Goal: Task Accomplishment & Management: Use online tool/utility

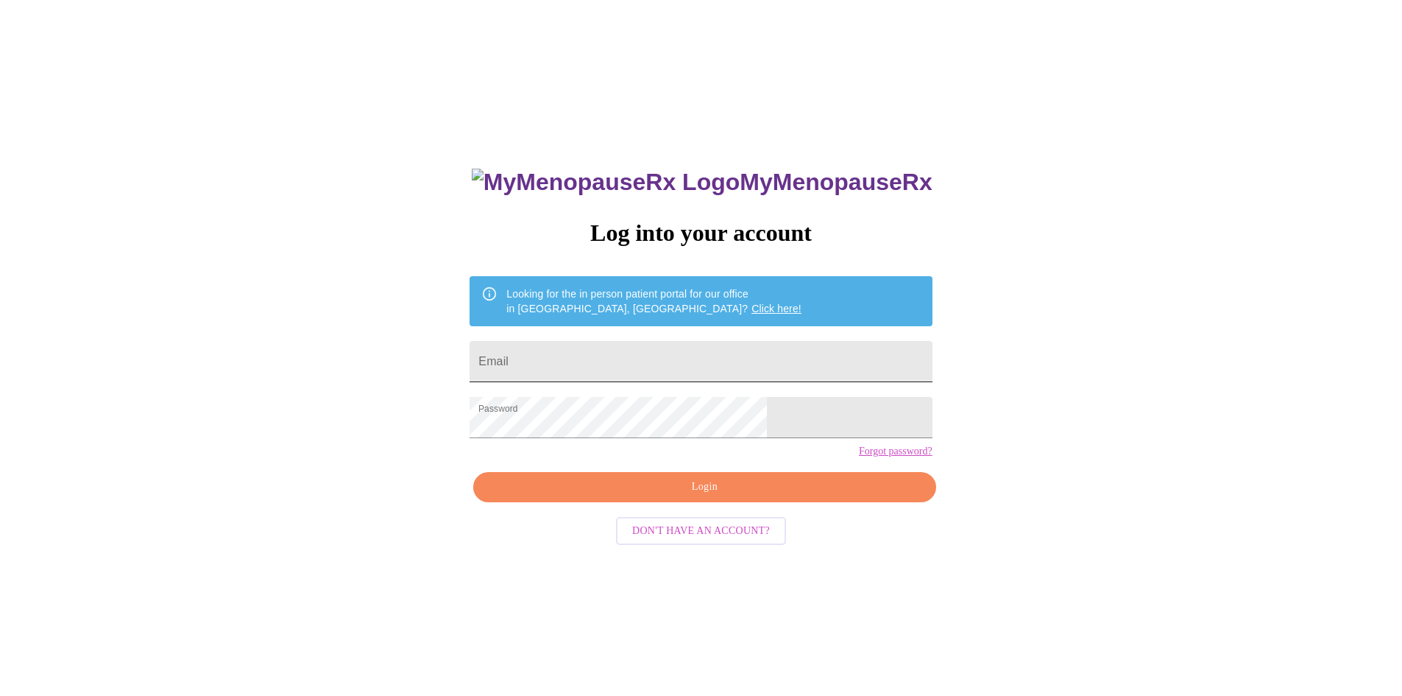
drag, startPoint x: 0, startPoint y: 0, endPoint x: 623, endPoint y: 354, distance: 716.9
click at [623, 354] on input "Email" at bounding box center [701, 361] width 462 height 41
type input "nicholedeniseknox@gmail.com"
click at [700, 496] on span "Login" at bounding box center [704, 487] width 428 height 18
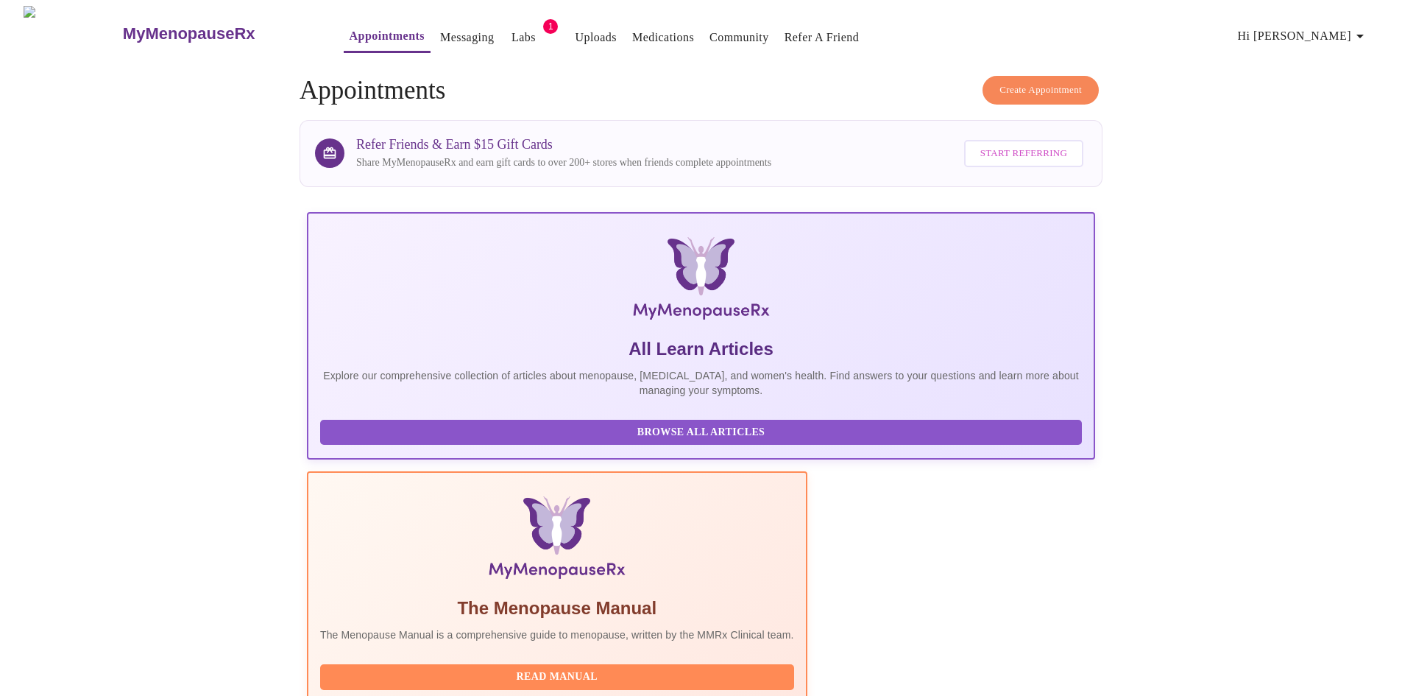
click at [1331, 36] on span "Hi Nichole" at bounding box center [1303, 36] width 131 height 21
click at [59, 36] on li "Settings" at bounding box center [33, 36] width 51 height 15
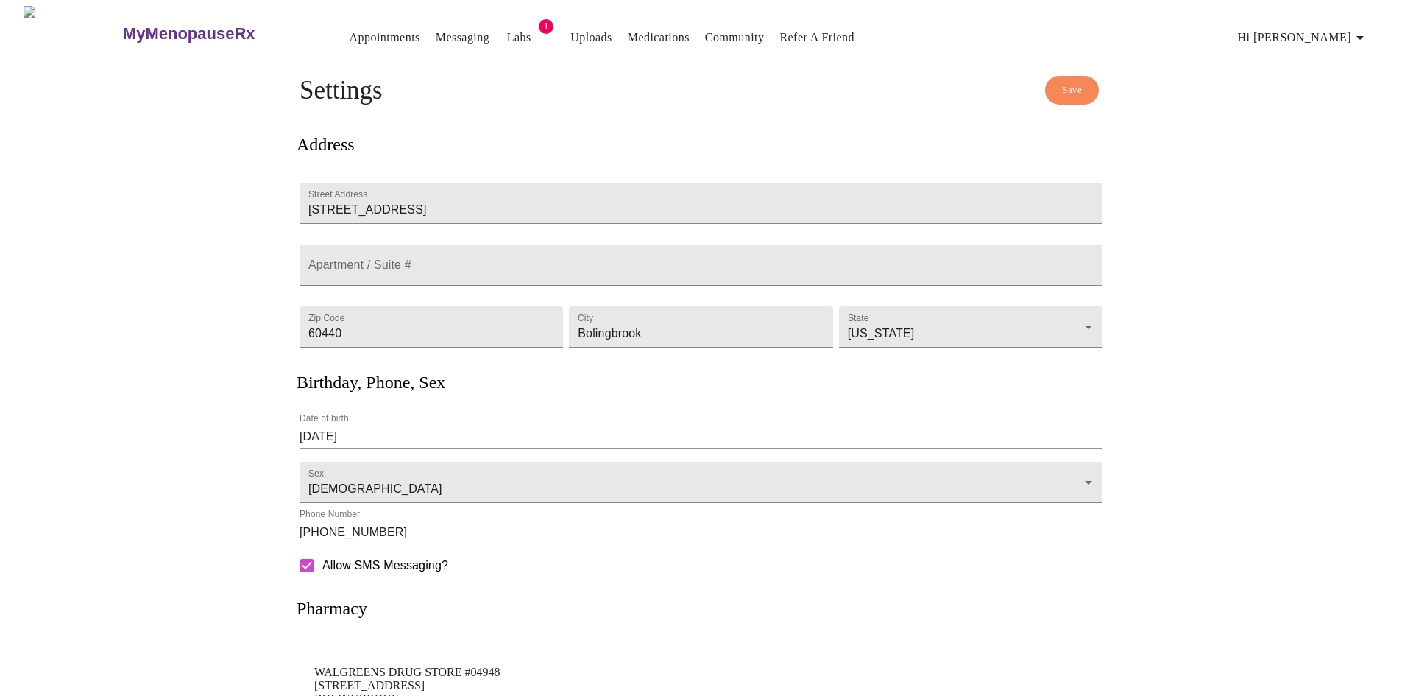
click at [1321, 124] on div "MyMenopauseRx Appointments Messaging Labs 1 Uploads Medications Community Refer…" at bounding box center [701, 401] width 1390 height 791
click at [436, 36] on link "Messaging" at bounding box center [463, 37] width 54 height 21
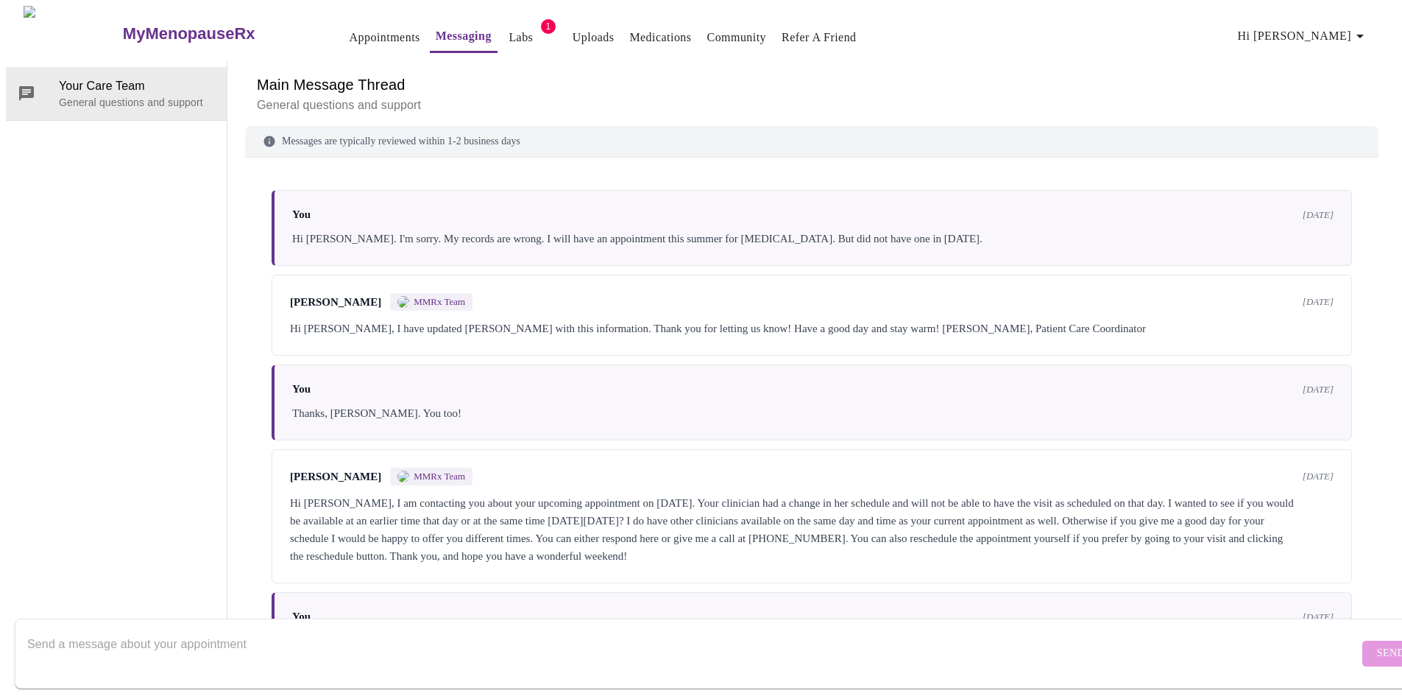
scroll to position [50, 0]
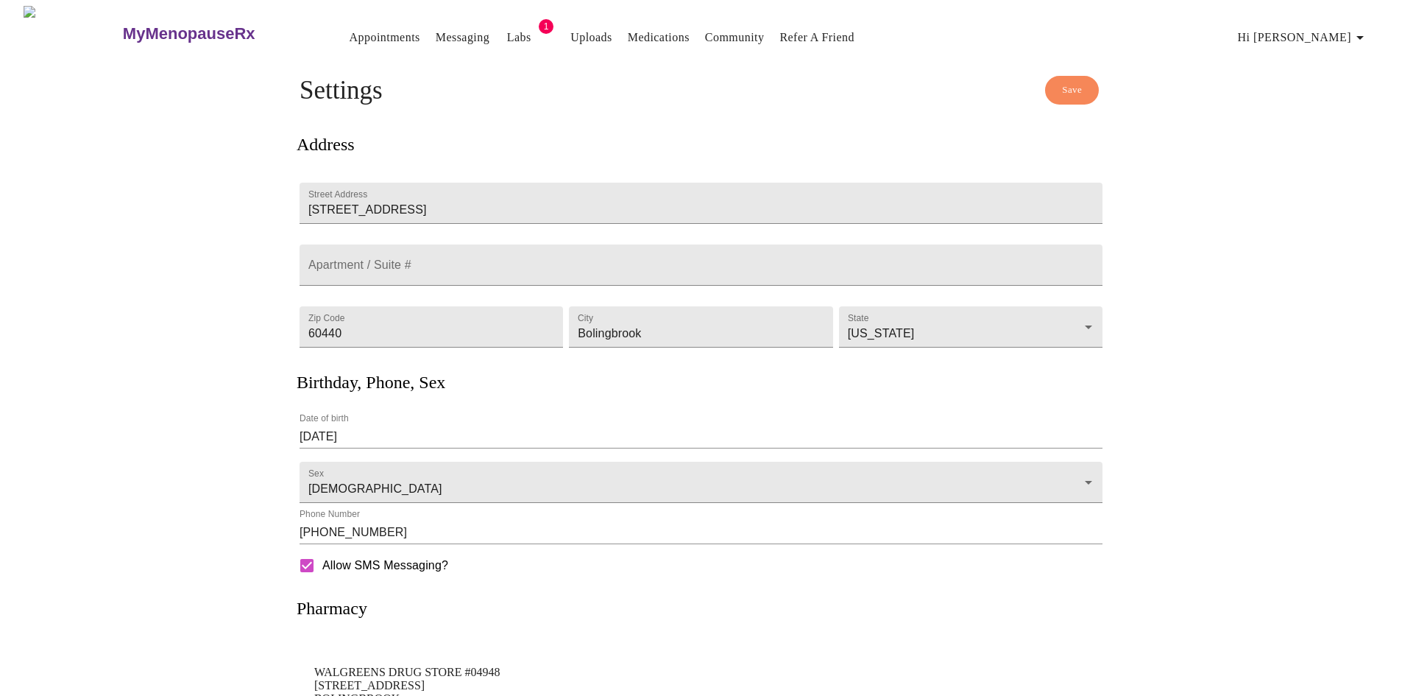
click at [350, 32] on link "Appointments" at bounding box center [385, 37] width 71 height 21
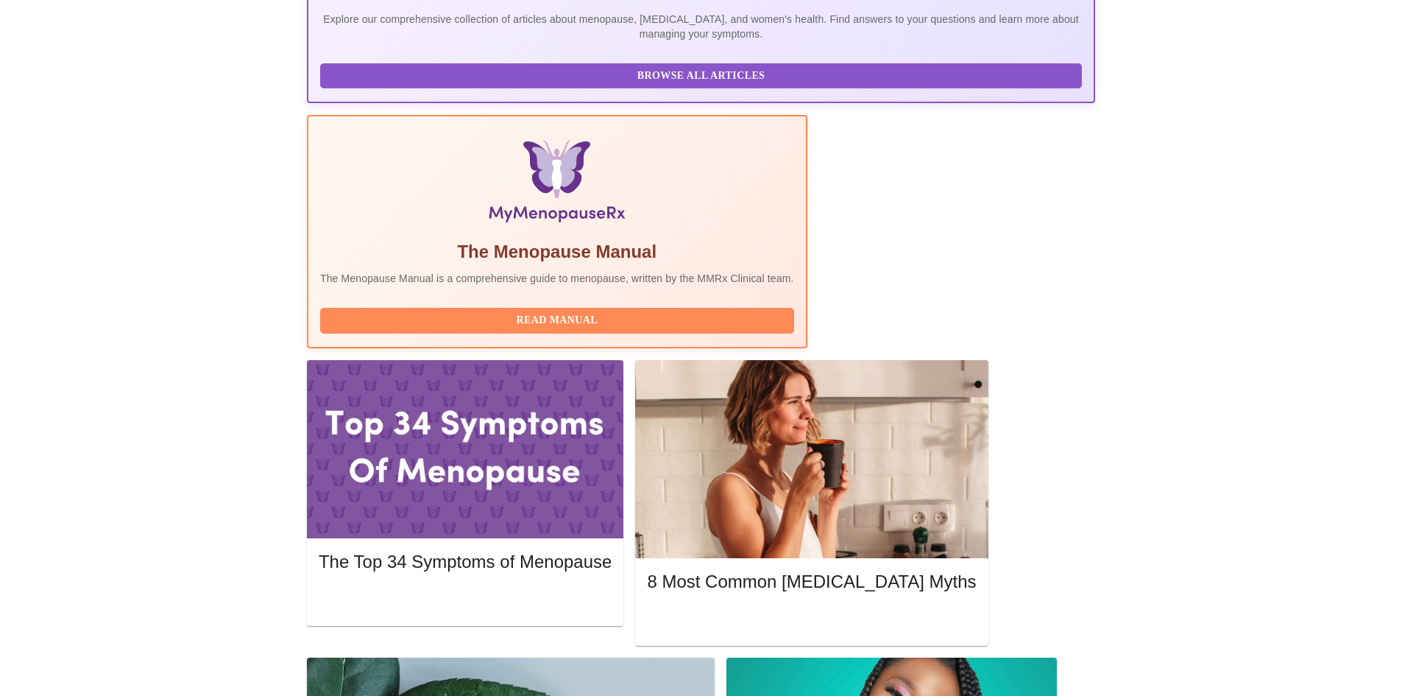
scroll to position [358, 0]
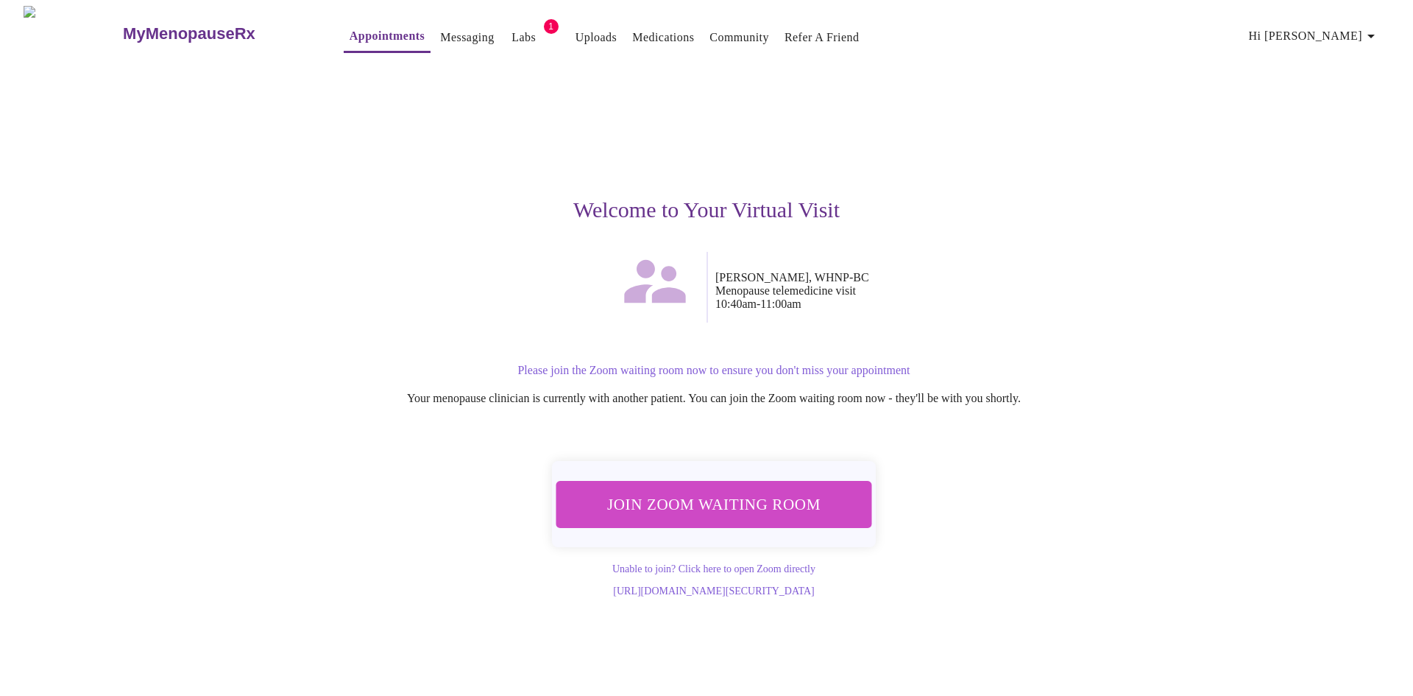
click at [750, 489] on span "Join Zoom Waiting Room" at bounding box center [714, 503] width 288 height 28
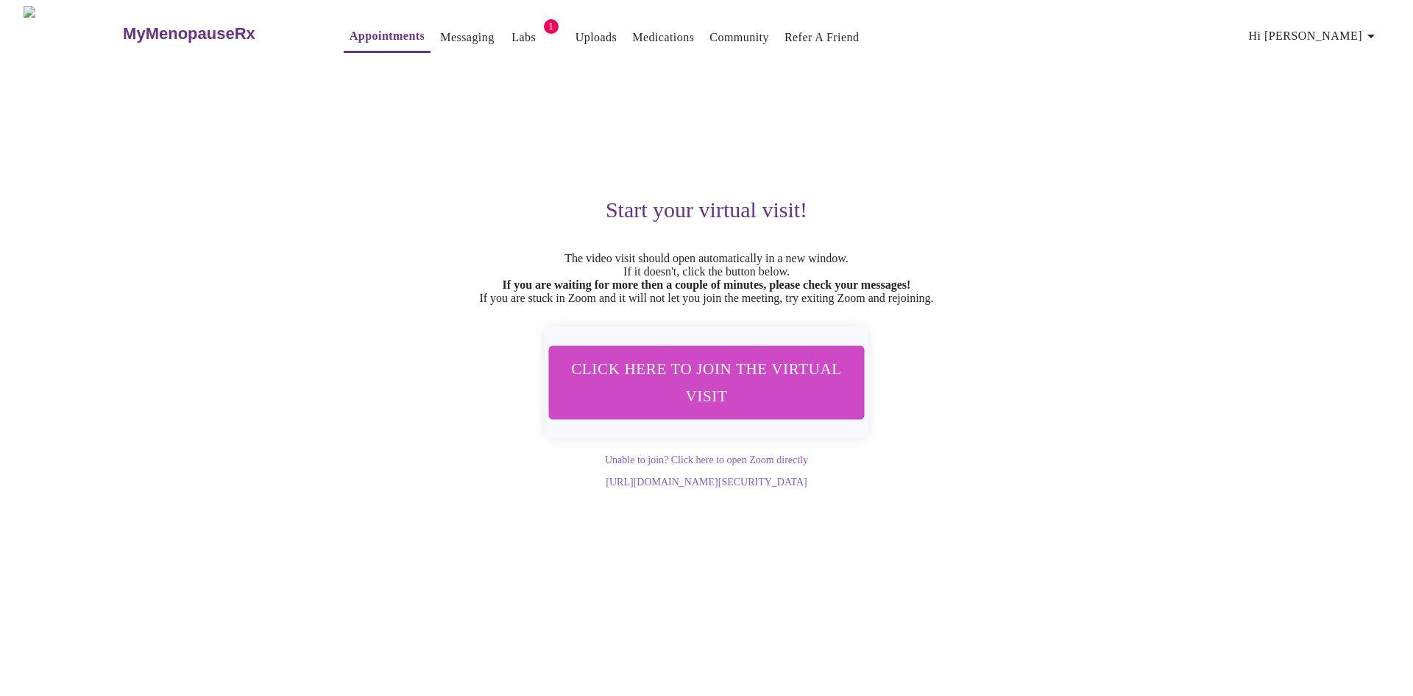
click at [691, 401] on span "Click here to join the virtual visit" at bounding box center [707, 382] width 291 height 57
click at [506, 35] on span "Labs" at bounding box center [523, 37] width 35 height 21
click at [512, 34] on link "Labs" at bounding box center [524, 37] width 24 height 21
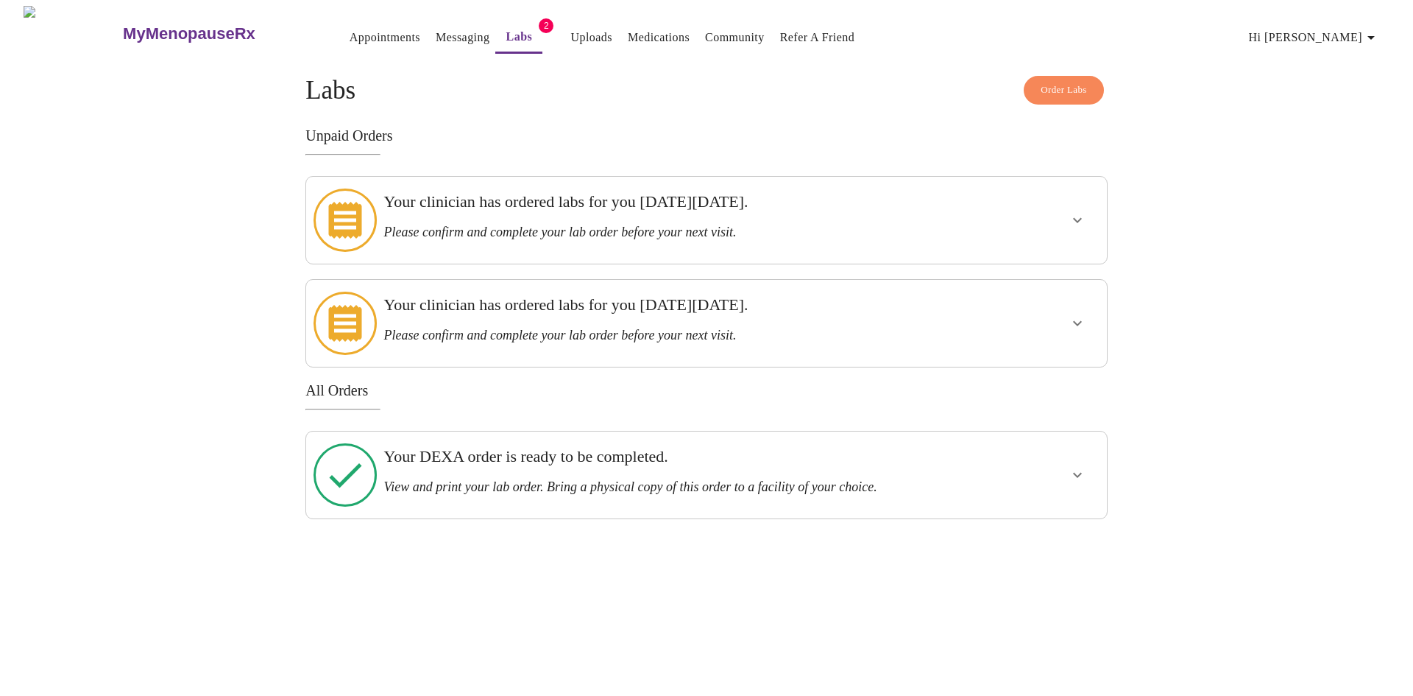
click at [705, 224] on h3 "Please confirm and complete your lab order before your next visit." at bounding box center [667, 231] width 568 height 15
click at [1078, 216] on icon "show more" at bounding box center [1078, 220] width 18 height 18
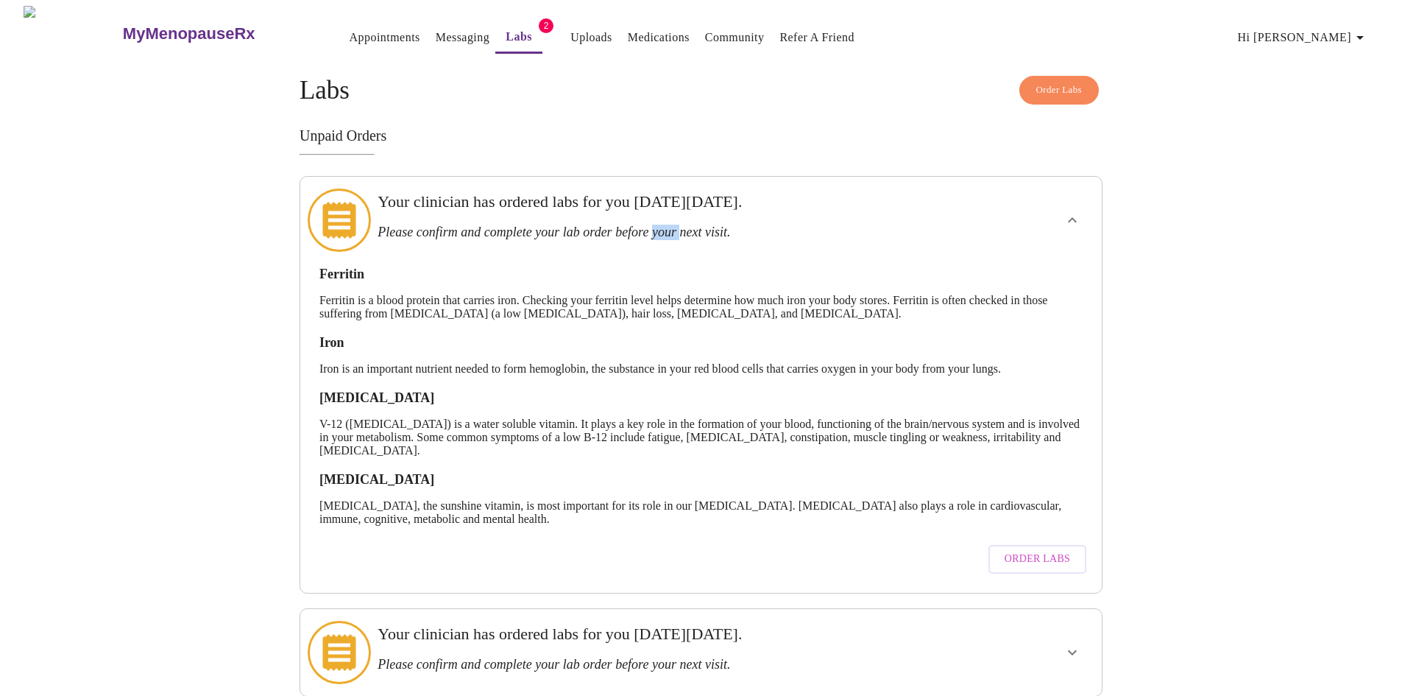
click at [1314, 33] on span "Hi Nichole" at bounding box center [1303, 37] width 131 height 21
